Goal: Task Accomplishment & Management: Manage account settings

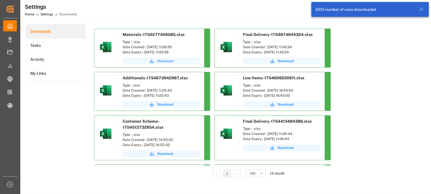
click at [163, 61] on span "Download" at bounding box center [165, 61] width 16 height 5
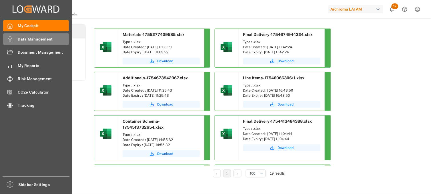
click at [41, 40] on span "Data Management" at bounding box center [43, 39] width 51 height 6
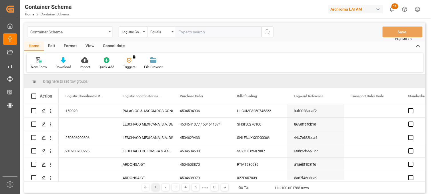
click at [107, 31] on div "Container Schema" at bounding box center [70, 32] width 86 height 11
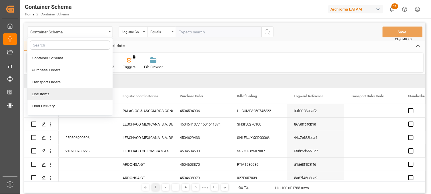
click at [47, 94] on div "Line Items" at bounding box center [69, 94] width 85 height 12
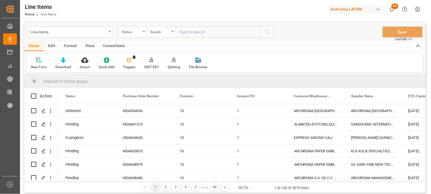
click at [135, 31] on div "Status" at bounding box center [131, 31] width 19 height 7
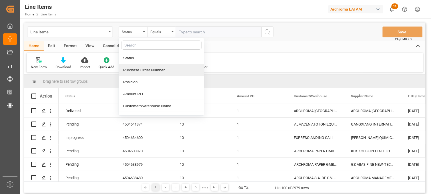
click at [107, 31] on div "Line Items" at bounding box center [70, 32] width 86 height 11
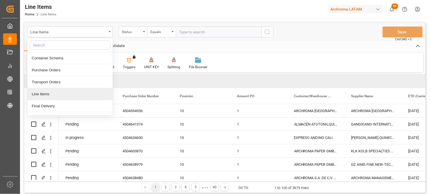
click at [50, 96] on div "Line Items" at bounding box center [69, 94] width 85 height 12
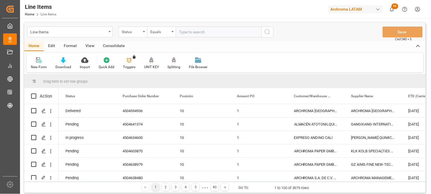
click at [61, 62] on icon at bounding box center [63, 60] width 5 height 6
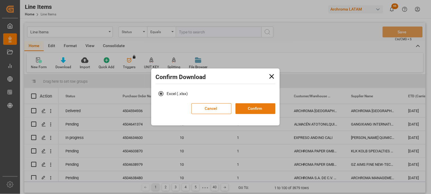
click at [250, 109] on button "Confirm" at bounding box center [255, 108] width 40 height 11
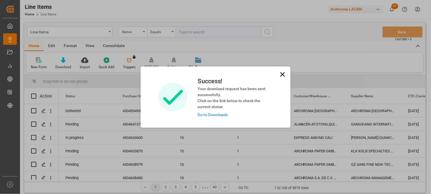
click at [218, 115] on link "Go to Downloads" at bounding box center [212, 115] width 31 height 5
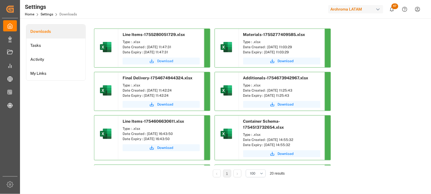
click at [164, 62] on span "Download" at bounding box center [165, 61] width 16 height 5
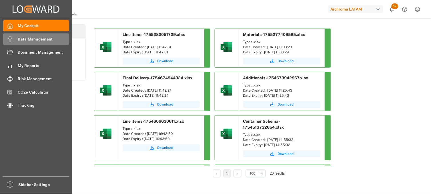
click at [34, 38] on span "Data Management" at bounding box center [43, 39] width 51 height 6
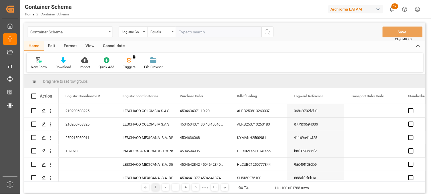
click at [108, 33] on div "Container Schema" at bounding box center [70, 32] width 86 height 11
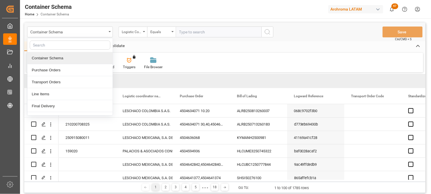
drag, startPoint x: 45, startPoint y: 58, endPoint x: 124, endPoint y: 47, distance: 80.0
click at [49, 58] on div "Container Schema" at bounding box center [69, 58] width 85 height 12
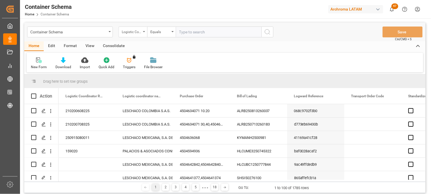
click at [134, 33] on div "Logistic Coordinator Reference Number" at bounding box center [131, 31] width 19 height 7
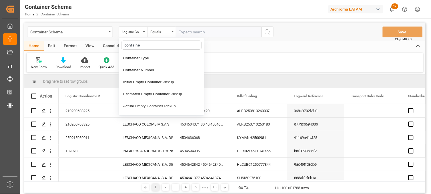
type input "container"
click at [150, 72] on div "Container Number" at bounding box center [161, 70] width 85 height 12
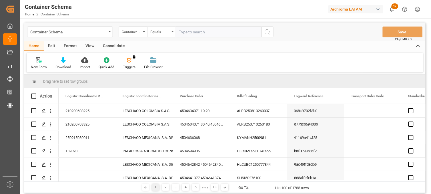
click at [156, 32] on div "Equals" at bounding box center [159, 31] width 19 height 7
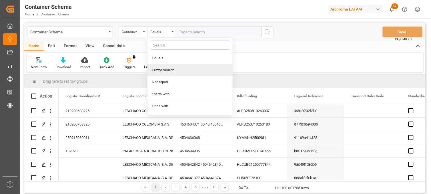
click at [169, 73] on div "Fuzzy search" at bounding box center [189, 70] width 85 height 12
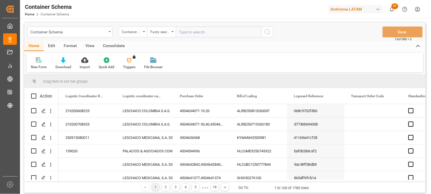
paste input "UACU3950339"
type input "UACU3950339"
click at [265, 31] on icon "search button" at bounding box center [267, 32] width 7 height 7
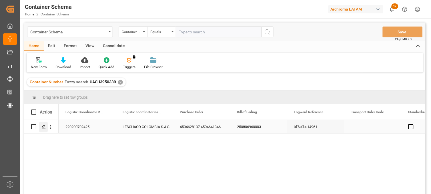
click at [43, 129] on line "Press SPACE to select this row." at bounding box center [43, 129] width 3 height 0
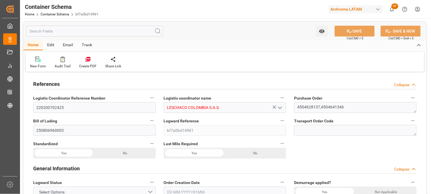
type input "0"
type input "3"
type input "2"
type input "27"
type input "675"
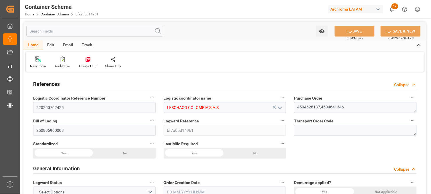
type input "716.15"
type input "Hapag [PERSON_NAME]"
type input "Hapag [PERSON_NAME] Aktiengesellschaft"
type input "MXZLO"
type input "COBUN"
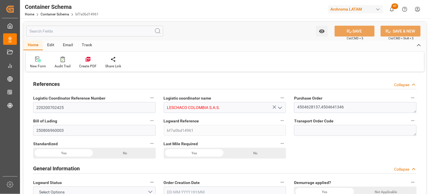
type input "COBUN"
type input "9713337"
type input "[DATE] 12:15"
type input "[DATE]"
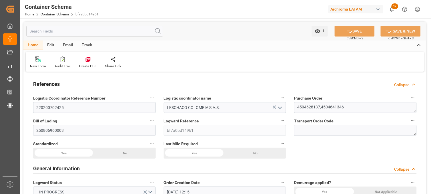
type input "[DATE]"
type input "[DATE] 12:00"
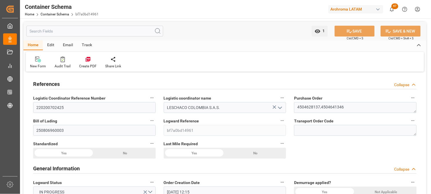
type input "[DATE] 12:00"
type input "[DATE] 00:00"
type input "[DATE] 12:30"
type input "[DATE] 00:00"
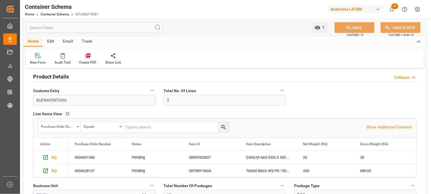
scroll to position [127, 0]
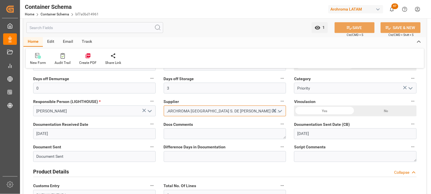
click at [169, 110] on input ",ARCHROMA [GEOGRAPHIC_DATA] S. DE [PERSON_NAME] DE C.V." at bounding box center [225, 111] width 123 height 11
click at [279, 110] on icon "open menu" at bounding box center [279, 111] width 7 height 7
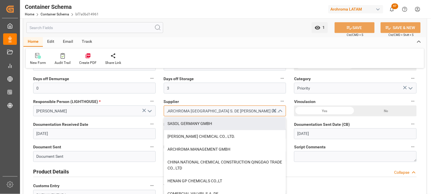
drag, startPoint x: 243, startPoint y: 110, endPoint x: 128, endPoint y: 103, distance: 115.3
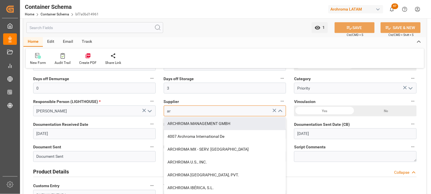
type input "a"
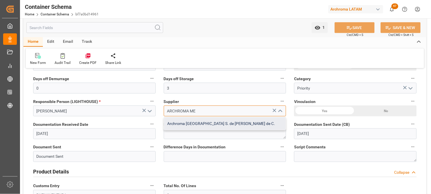
click at [195, 123] on div "Archroma [GEOGRAPHIC_DATA] S. de [PERSON_NAME] de C." at bounding box center [225, 123] width 122 height 13
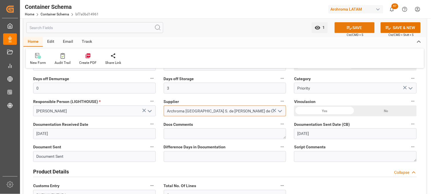
type input "Archroma [GEOGRAPHIC_DATA] S. de [PERSON_NAME] de C."
click at [358, 26] on button "SAVE" at bounding box center [354, 27] width 40 height 11
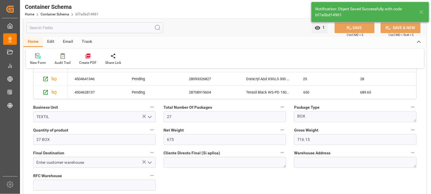
scroll to position [0, 0]
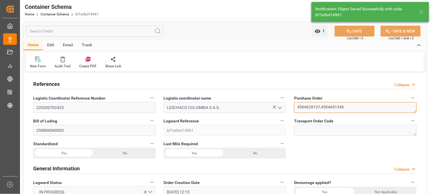
drag, startPoint x: 296, startPoint y: 107, endPoint x: 362, endPoint y: 105, distance: 65.7
click at [362, 105] on textarea "4504628137,4504641346" at bounding box center [355, 107] width 123 height 11
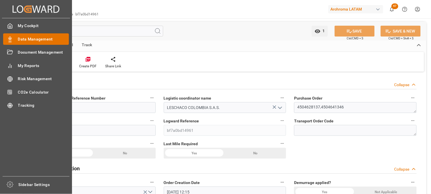
click at [29, 37] on span "Data Management" at bounding box center [43, 39] width 51 height 6
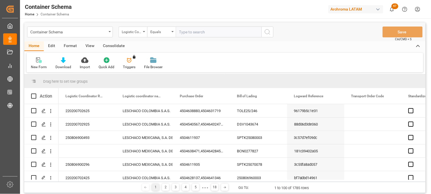
click at [108, 31] on div "Container Schema" at bounding box center [70, 32] width 86 height 11
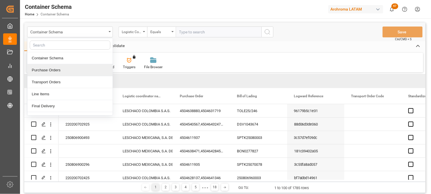
click at [70, 69] on div "Purchase Orders" at bounding box center [69, 70] width 85 height 12
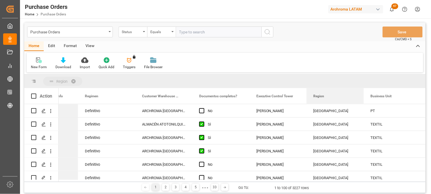
drag, startPoint x: 320, startPoint y: 93, endPoint x: 300, endPoint y: 80, distance: 24.4
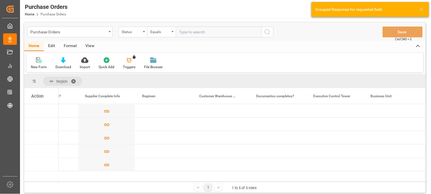
click at [39, 98] on div "Action" at bounding box center [37, 96] width 12 height 5
